Goal: Task Accomplishment & Management: Manage account settings

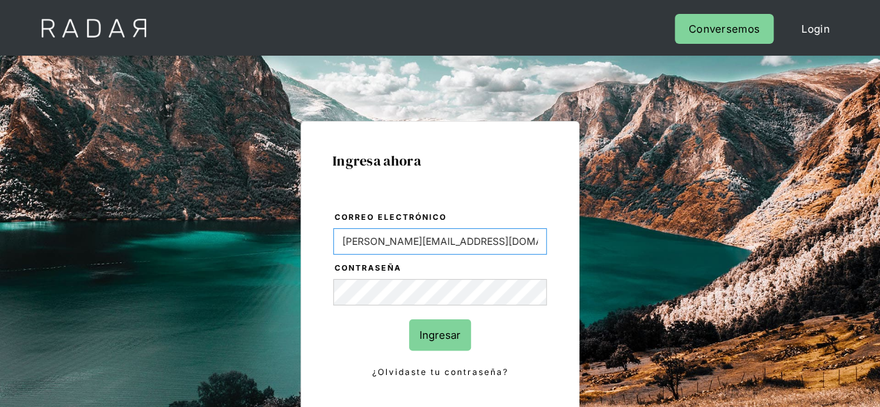
drag, startPoint x: 462, startPoint y: 243, endPoint x: 299, endPoint y: 242, distance: 163.6
click at [299, 242] on div "Ingresa ahora Correo electrónico Evans@prontopaga.com Contraseña Ingresar ¿Olvi…" at bounding box center [440, 313] width 654 height 433
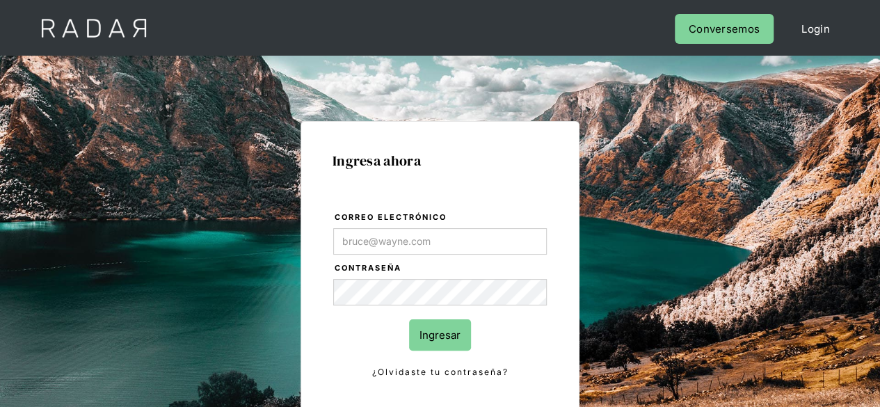
click at [295, 313] on div "Ingresa ahora Correo electrónico Contraseña Ingresar ¿Olvidaste tu contraseña? …" at bounding box center [440, 313] width 654 height 433
click at [287, 289] on div "Ingresa ahora Correo electrónico Contraseña Ingresar ¿Olvidaste tu contraseña? …" at bounding box center [440, 313] width 654 height 433
click at [391, 236] on input "Correo electrónico" at bounding box center [440, 241] width 214 height 26
click at [418, 238] on input "Correo electrónico" at bounding box center [440, 241] width 214 height 26
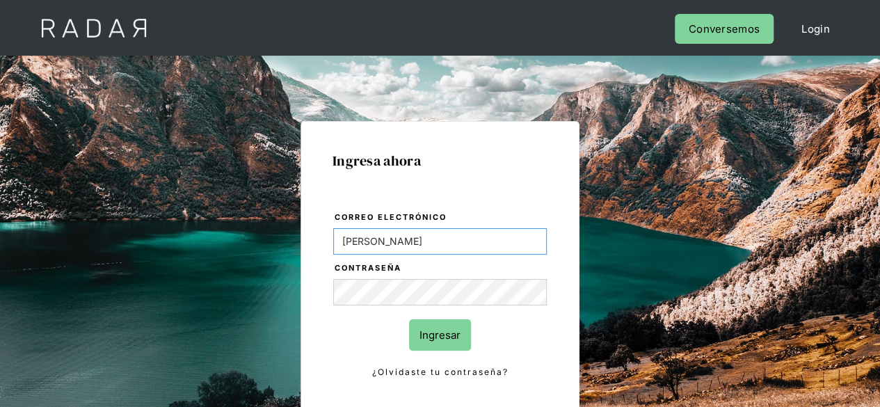
type input "jose"
drag, startPoint x: 369, startPoint y: 245, endPoint x: 267, endPoint y: 245, distance: 102.3
click at [267, 245] on div "Ingresa ahora Correo electrónico jose Contraseña Ingresar ¿Olvidaste tu contras…" at bounding box center [440, 313] width 654 height 433
click at [412, 237] on input "Correo electrónico" at bounding box center [440, 241] width 214 height 26
click at [412, 244] on input "Correo electrónico" at bounding box center [440, 241] width 214 height 26
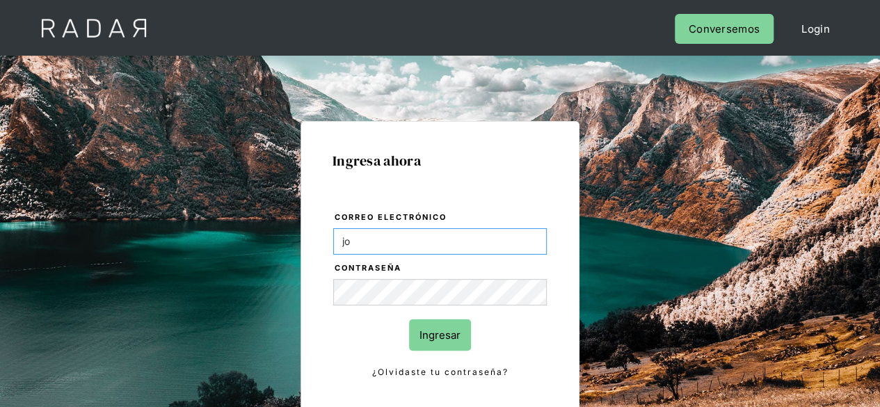
type input "j"
click at [352, 247] on input "Correo electrónico" at bounding box center [440, 241] width 214 height 26
click at [420, 239] on input "Correo electrónico" at bounding box center [440, 241] width 214 height 26
